Goal: Information Seeking & Learning: Learn about a topic

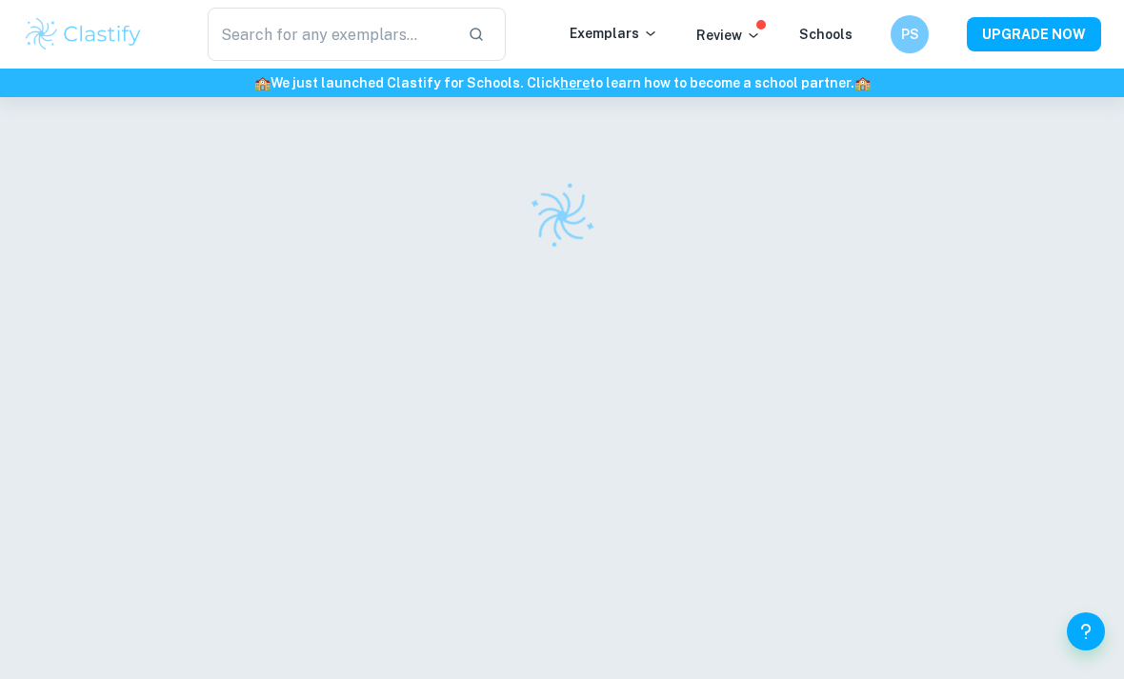
scroll to position [0, -6]
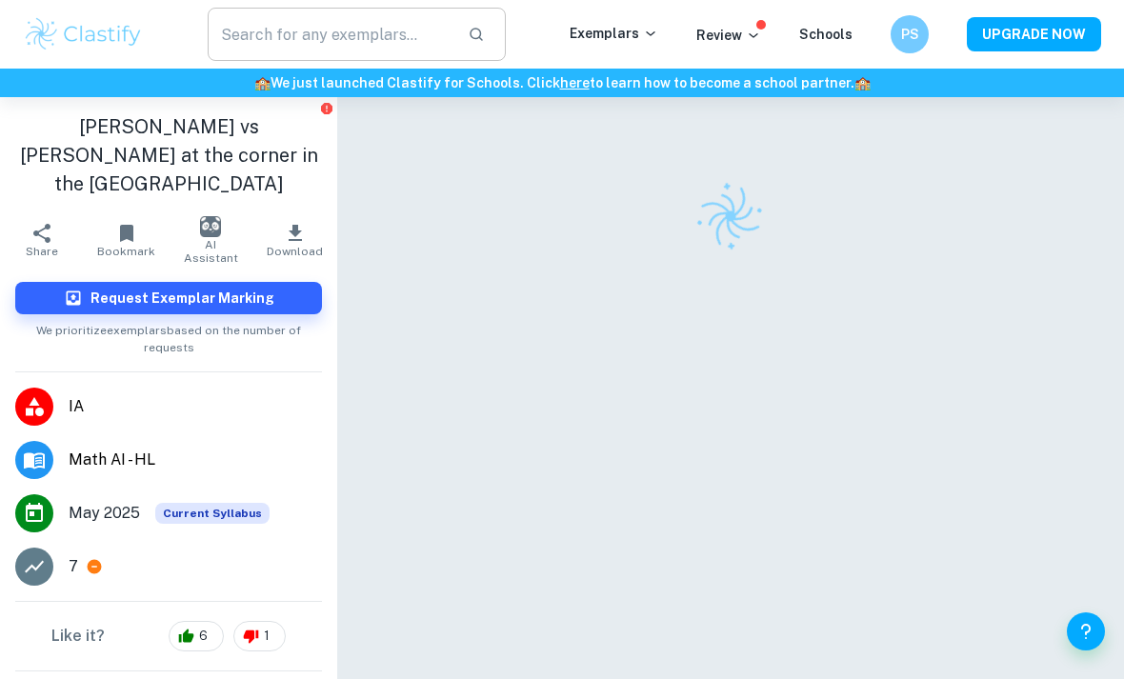
click at [281, 43] on input "text" at bounding box center [330, 34] width 245 height 53
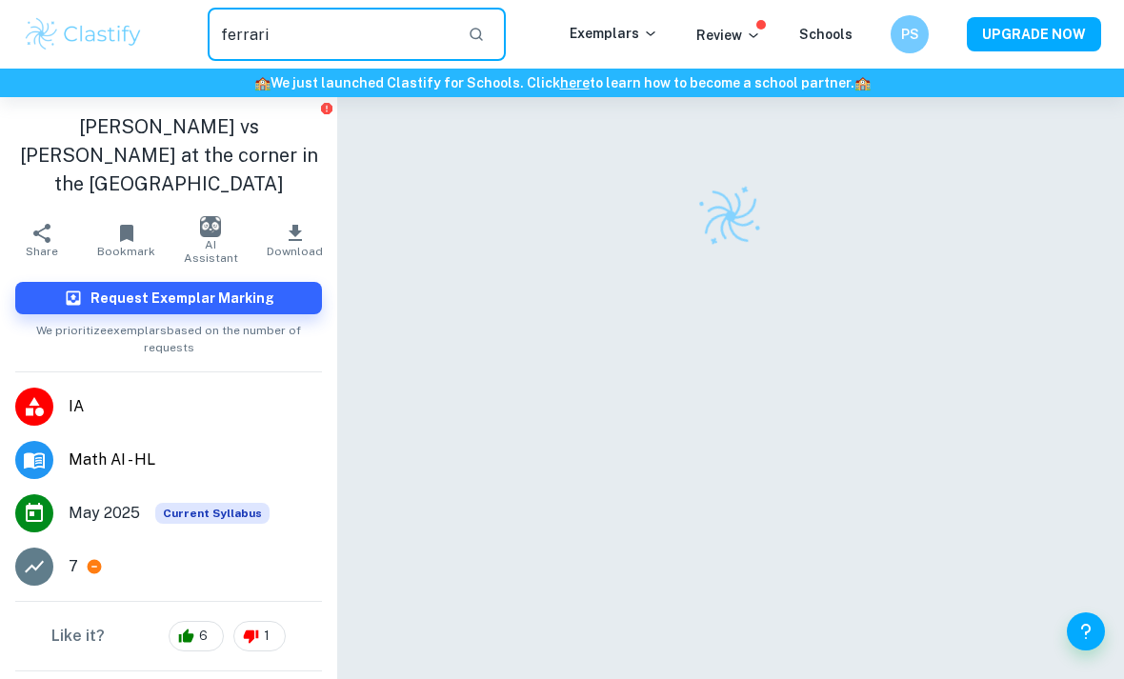
type input "ferrari"
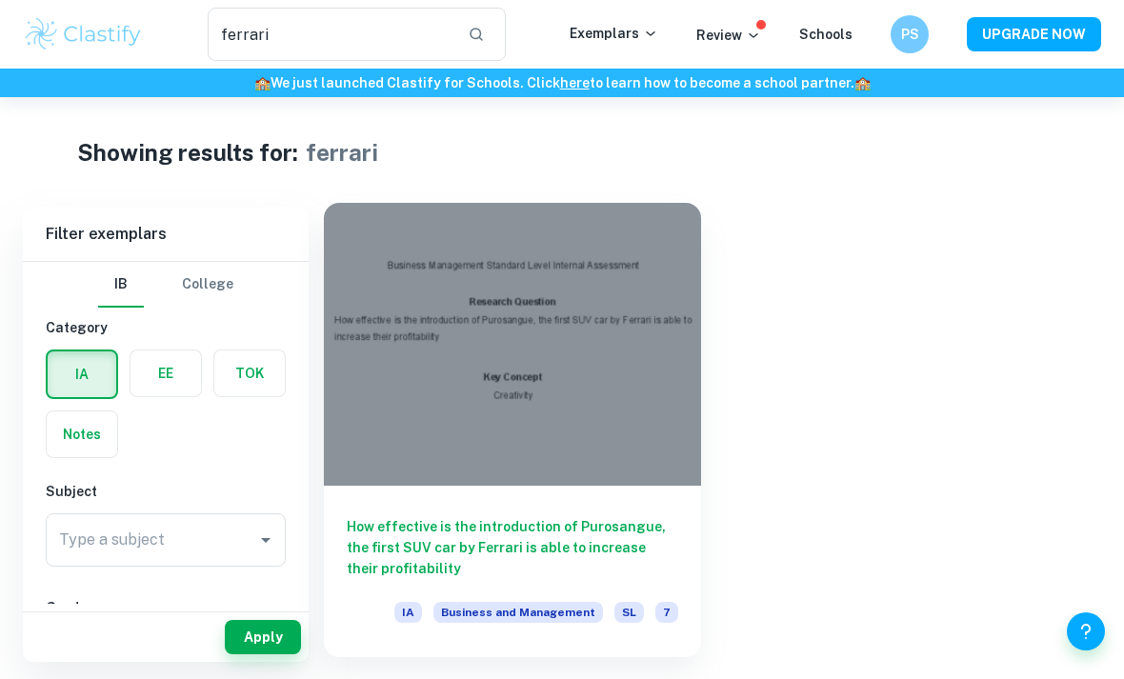
click at [389, 443] on div at bounding box center [512, 344] width 377 height 283
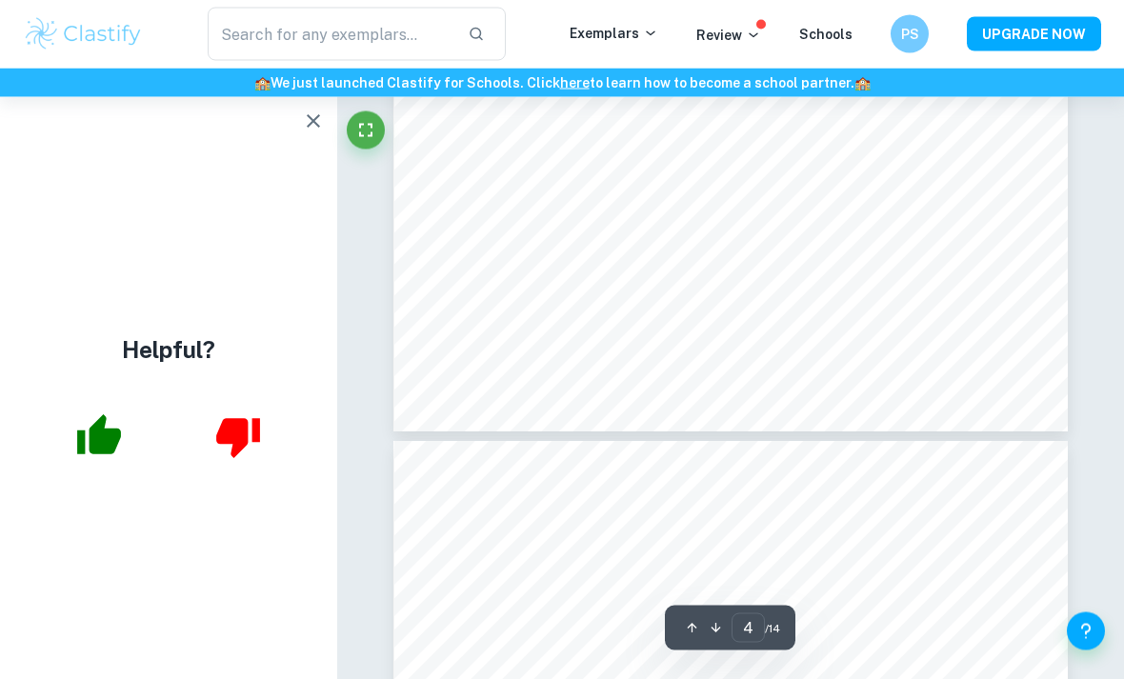
scroll to position [3747, 0]
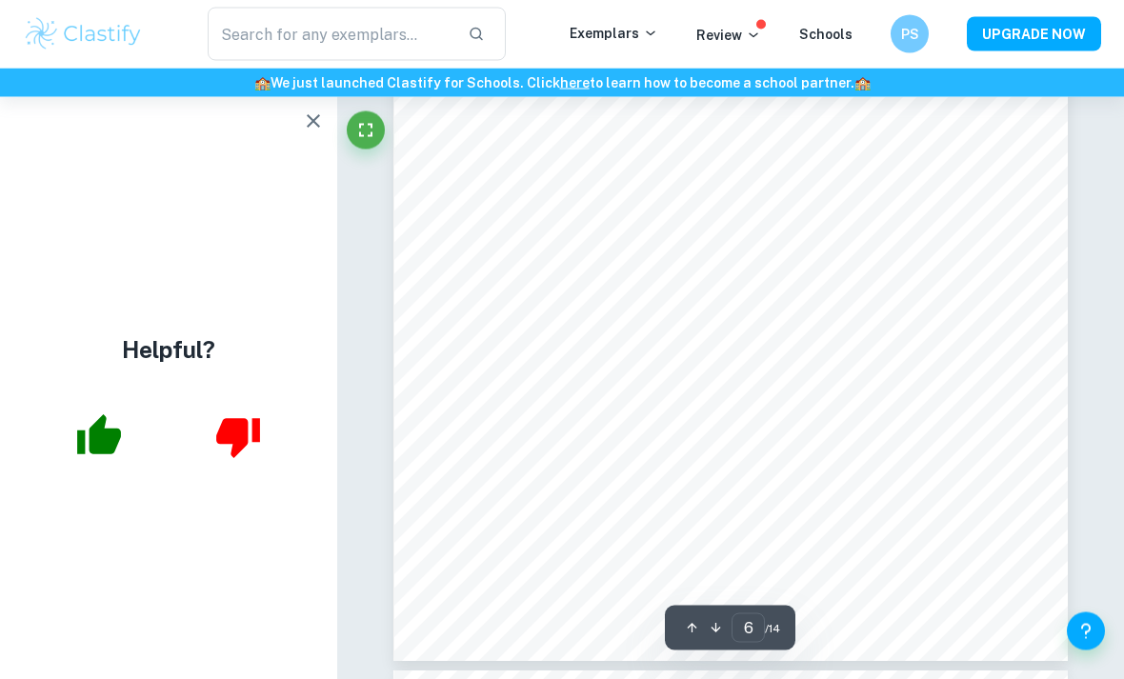
scroll to position [5476, 0]
click at [313, 125] on icon "button" at bounding box center [313, 120] width 23 height 23
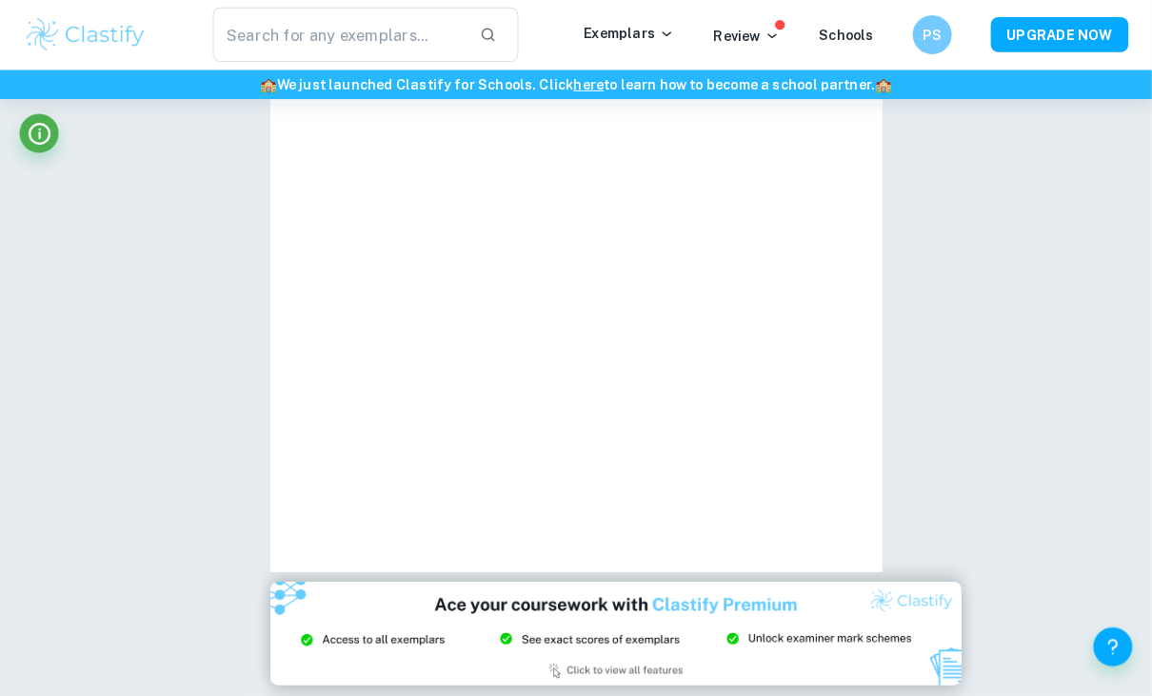
scroll to position [2339, 0]
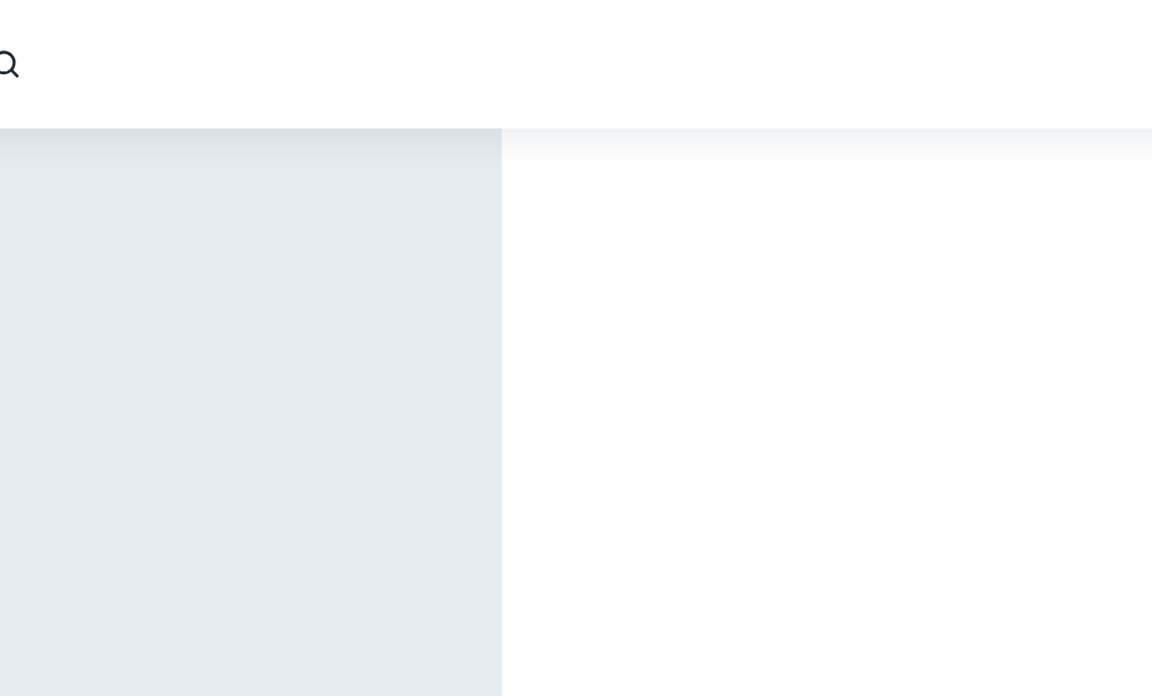
type input "3"
